Goal: Book appointment/travel/reservation

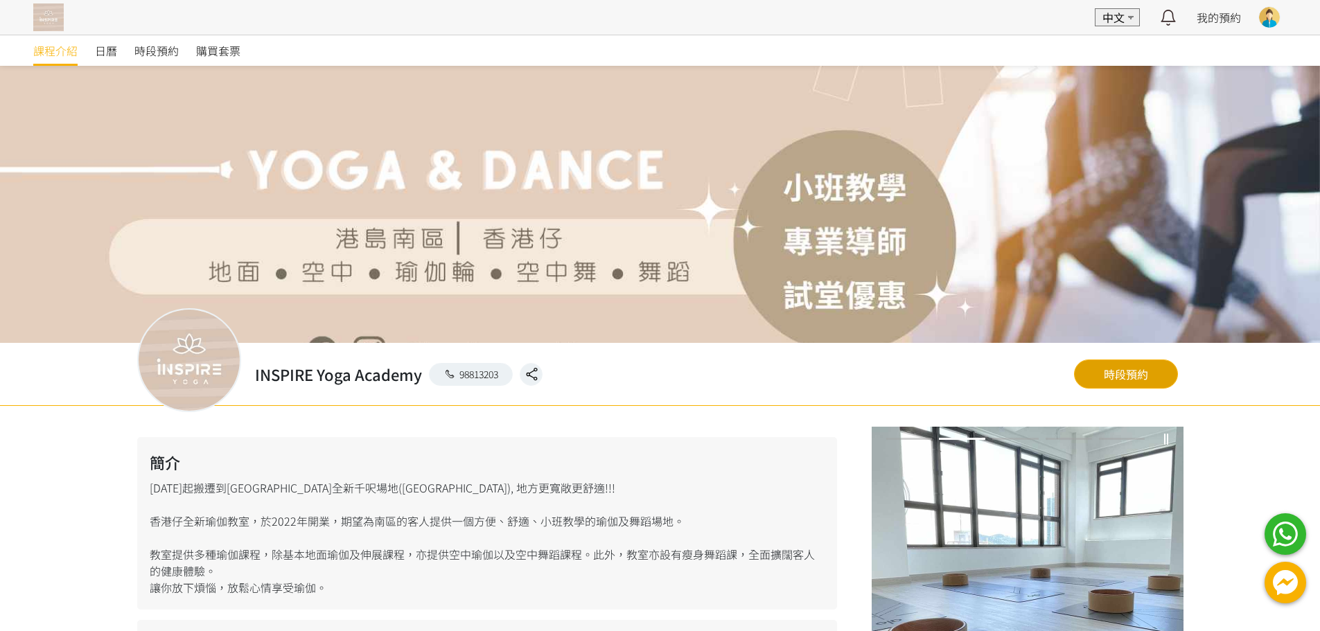
click at [1170, 368] on link "時段預約" at bounding box center [1126, 374] width 104 height 29
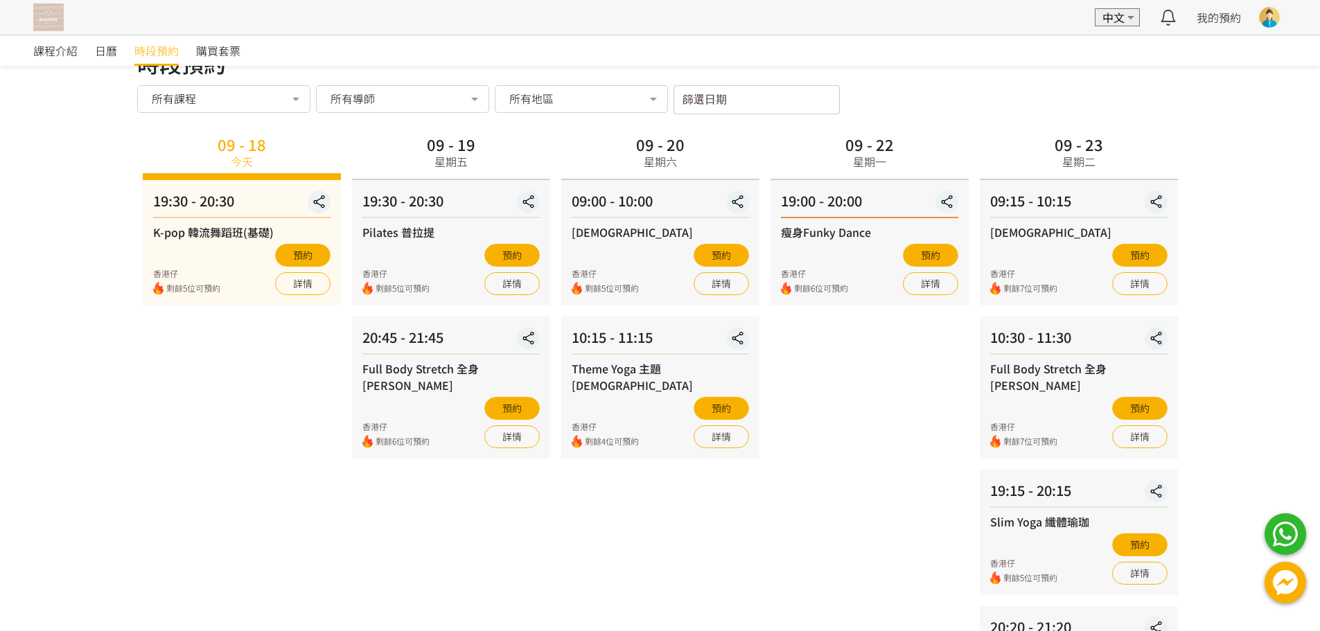
scroll to position [37, 0]
click at [1271, 254] on div "課程介紹 日曆 時段預約 購買套票 時段預約 時段預約 所有課程 所有課程 K-pop 韓流舞蹈班(基礎) Pilates 普拉提 Full Body Str…" at bounding box center [660, 412] width 1320 height 828
